Goal: Information Seeking & Learning: Learn about a topic

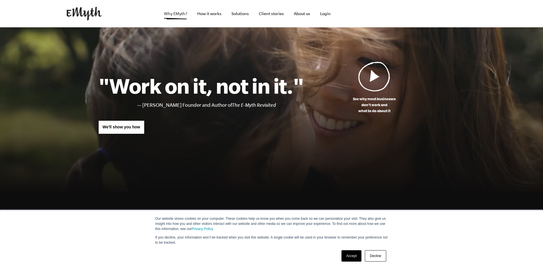
click at [182, 15] on link "Why EMyth?" at bounding box center [175, 13] width 32 height 27
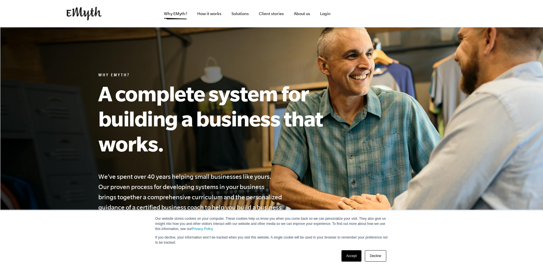
click at [346, 254] on link "Accept" at bounding box center [351, 255] width 20 height 11
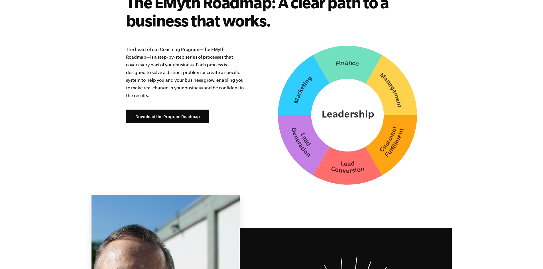
scroll to position [1383, 0]
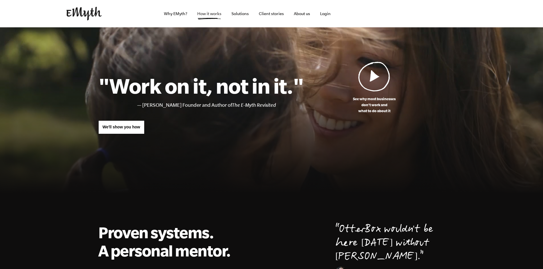
click at [218, 14] on link "How it works" at bounding box center [209, 13] width 33 height 27
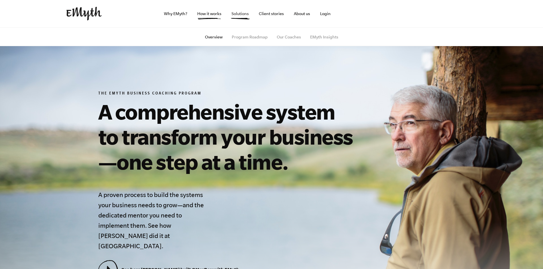
click at [242, 11] on link "Solutions" at bounding box center [240, 13] width 26 height 27
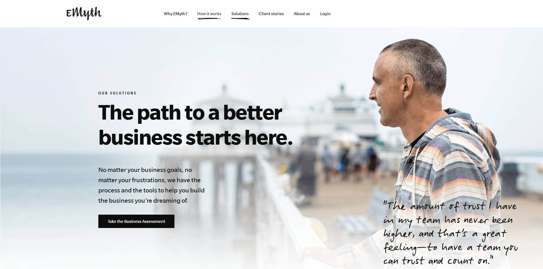
click at [209, 15] on link "How it works" at bounding box center [209, 13] width 33 height 27
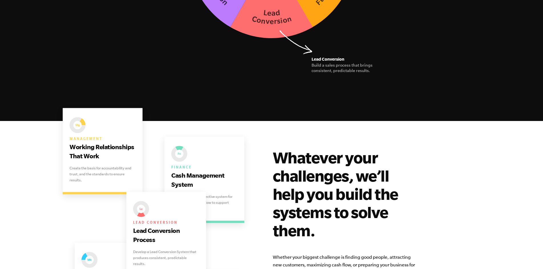
scroll to position [940, 0]
